Goal: Task Accomplishment & Management: Manage account settings

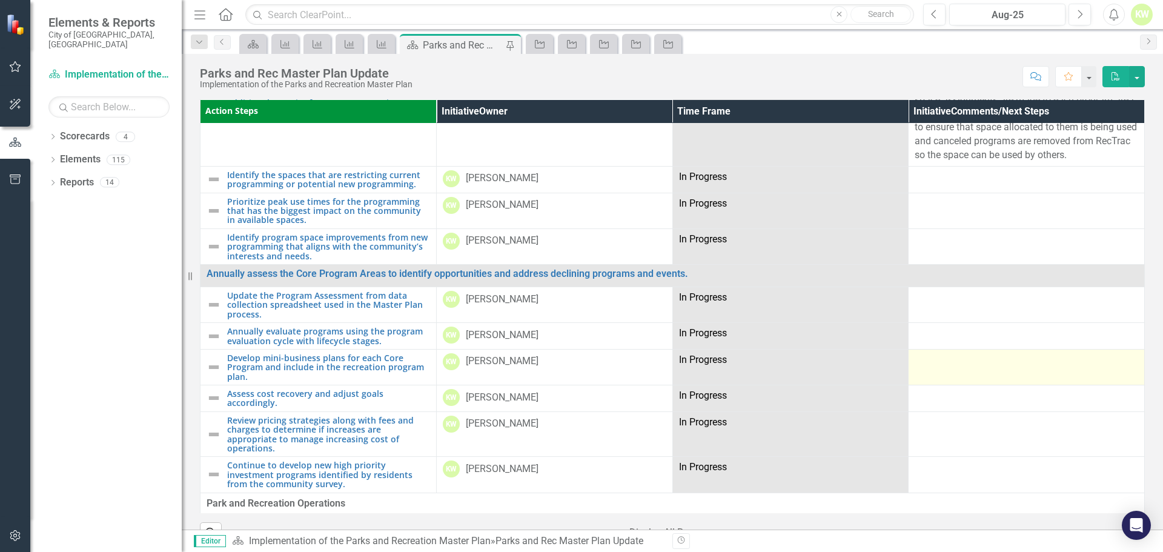
scroll to position [2424, 0]
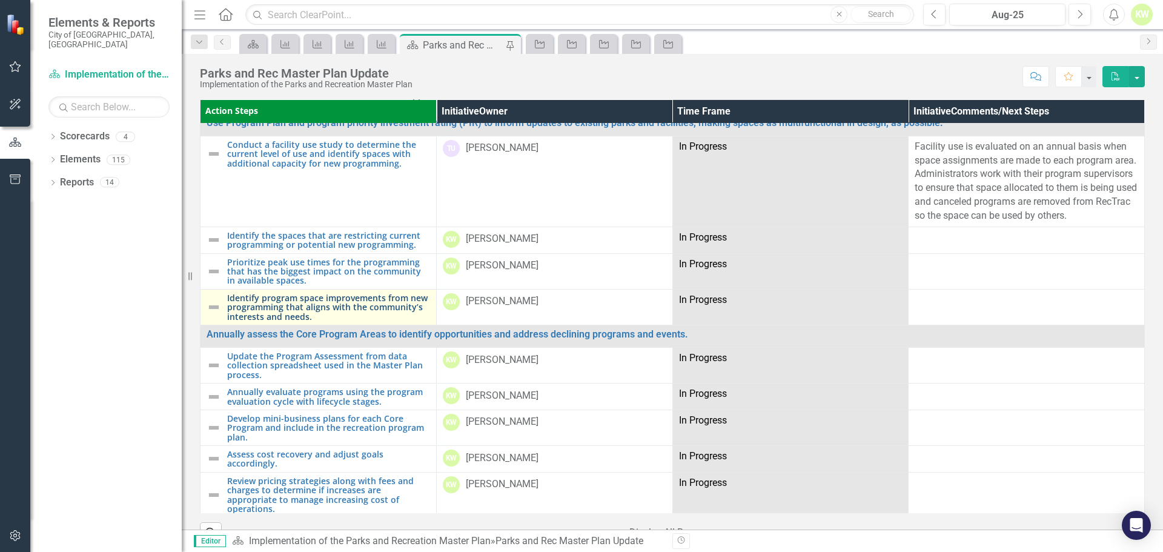
click at [342, 293] on link "Identify program space improvements from new programming that aligns with the c…" at bounding box center [328, 307] width 203 height 28
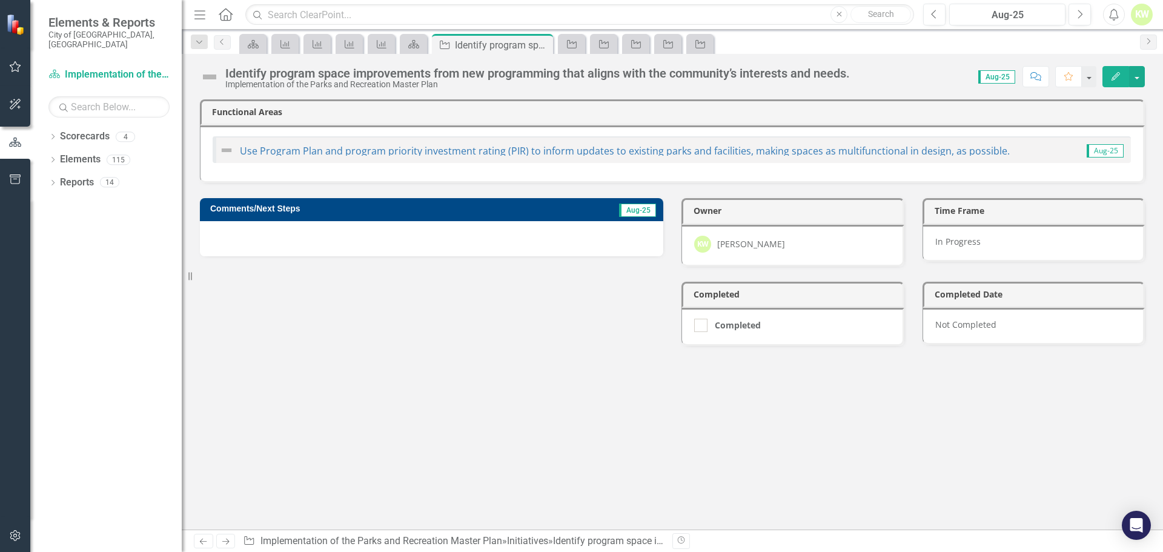
click at [376, 242] on div at bounding box center [432, 238] width 464 height 35
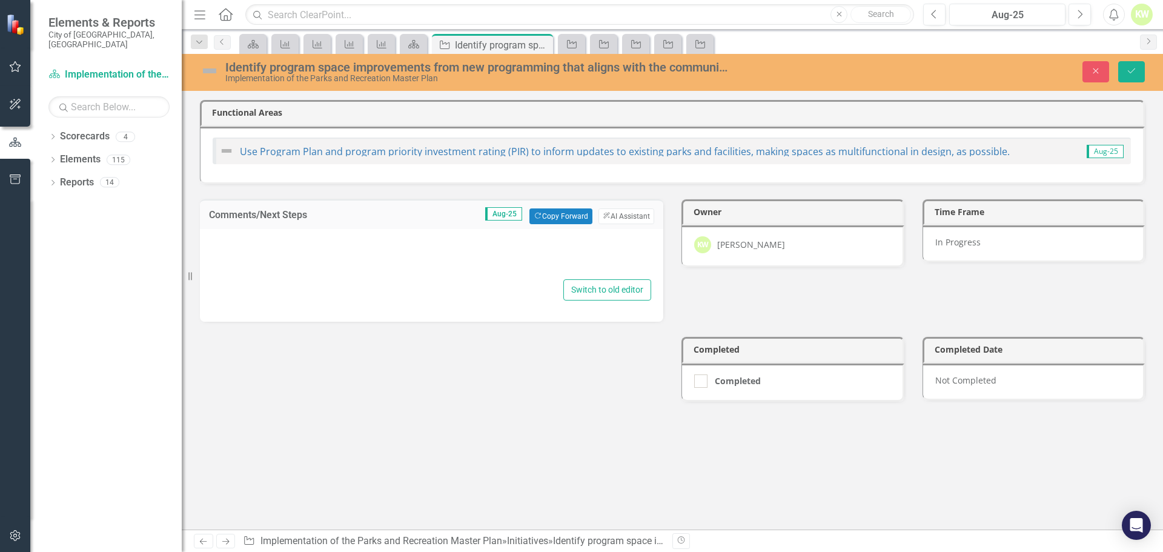
click at [371, 261] on div at bounding box center [431, 257] width 439 height 39
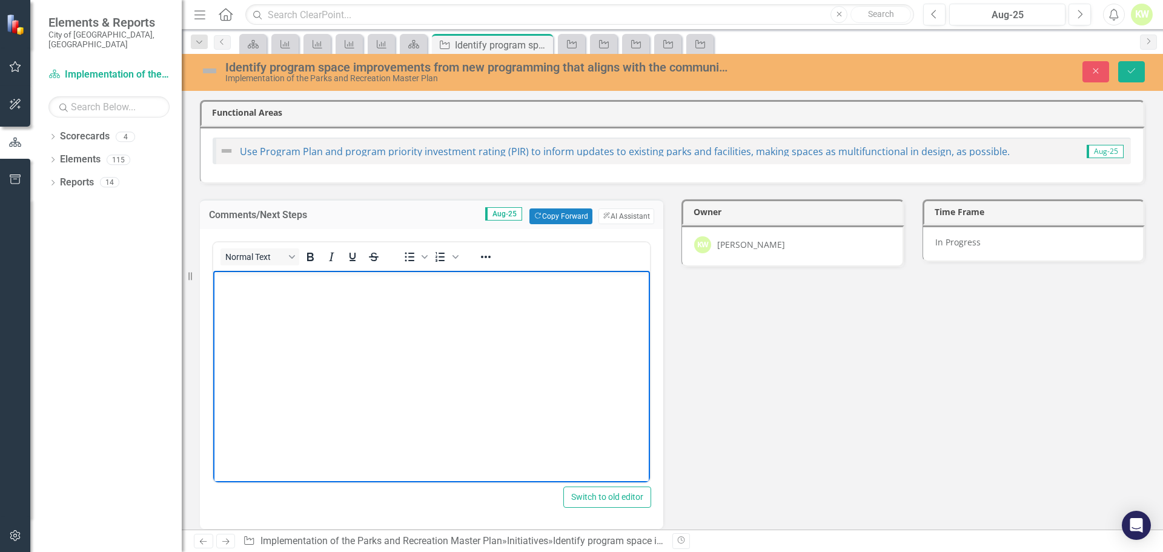
click at [341, 325] on body "Rich Text Area. Press ALT-0 for help." at bounding box center [431, 361] width 437 height 182
click at [1129, 73] on icon "Save" at bounding box center [1131, 71] width 11 height 8
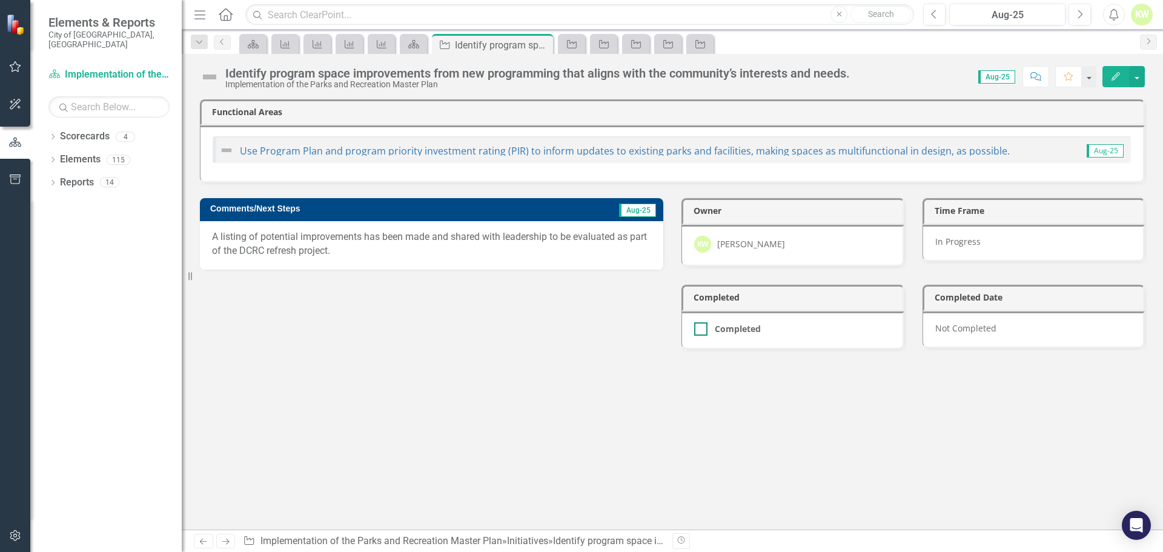
click at [703, 327] on div at bounding box center [700, 328] width 13 height 13
click at [702, 327] on input "Completed" at bounding box center [698, 326] width 8 height 8
checkbox input "true"
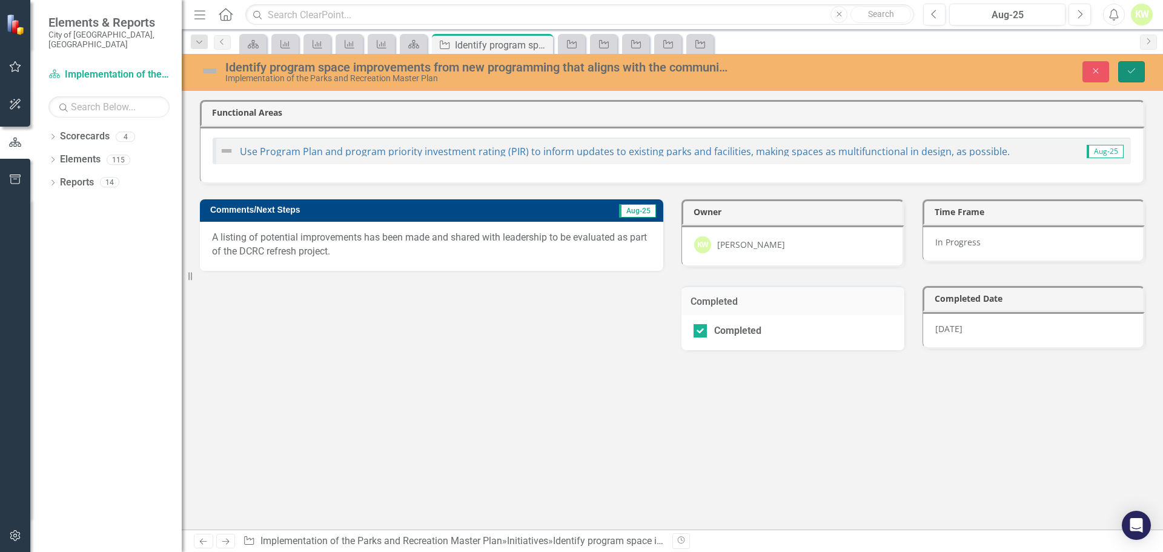
click at [1127, 76] on button "Save" at bounding box center [1132, 71] width 27 height 21
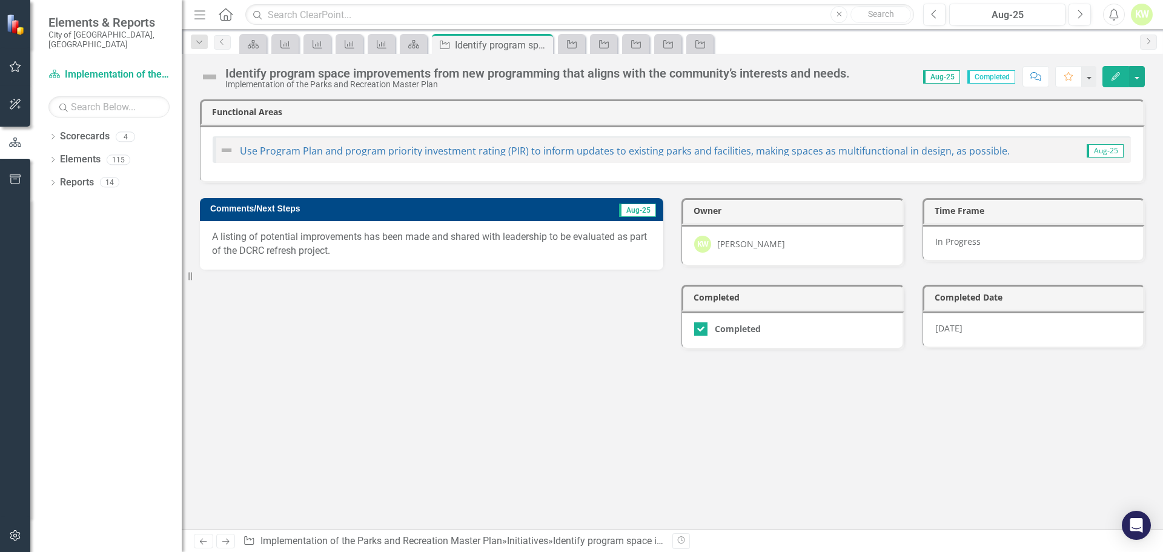
click at [207, 76] on img at bounding box center [209, 76] width 19 height 19
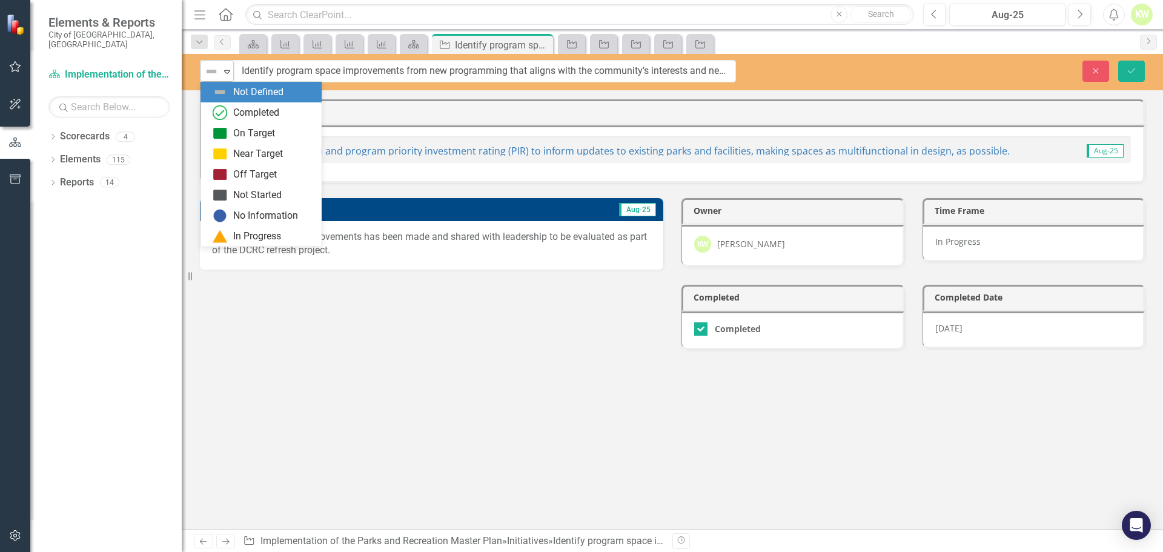
click at [210, 76] on img at bounding box center [211, 71] width 15 height 15
click at [217, 110] on img at bounding box center [220, 112] width 15 height 15
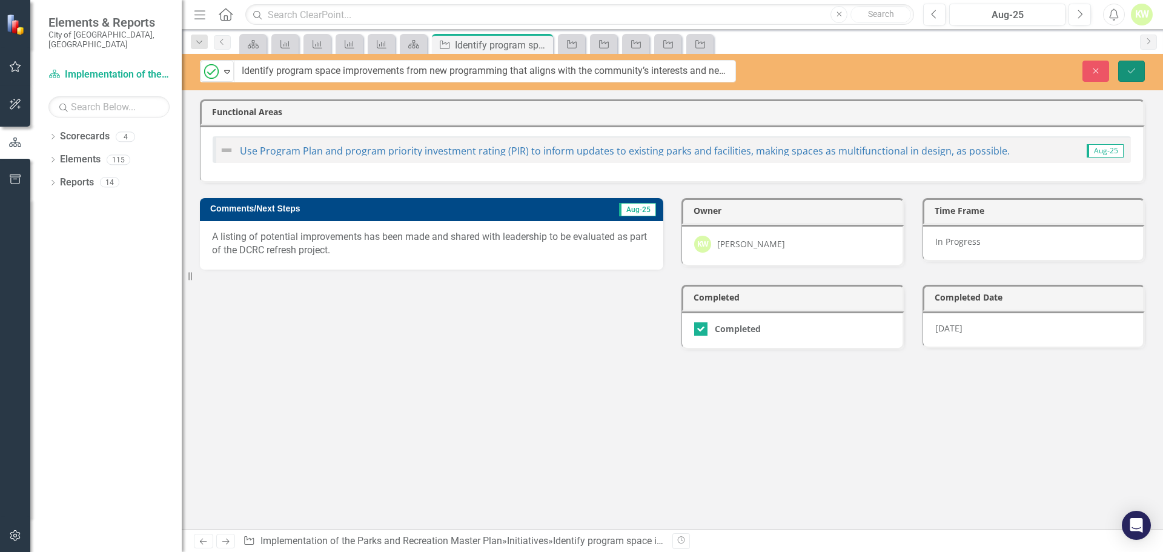
click at [1134, 75] on icon "Save" at bounding box center [1131, 71] width 11 height 8
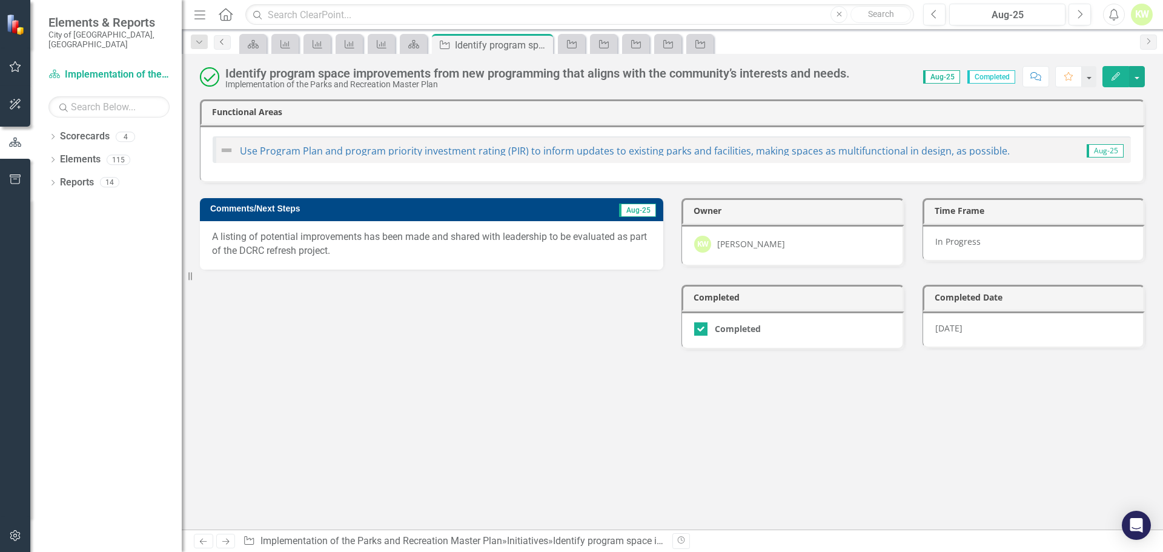
click at [224, 45] on icon "Previous" at bounding box center [223, 41] width 10 height 7
